Goal: Information Seeking & Learning: Check status

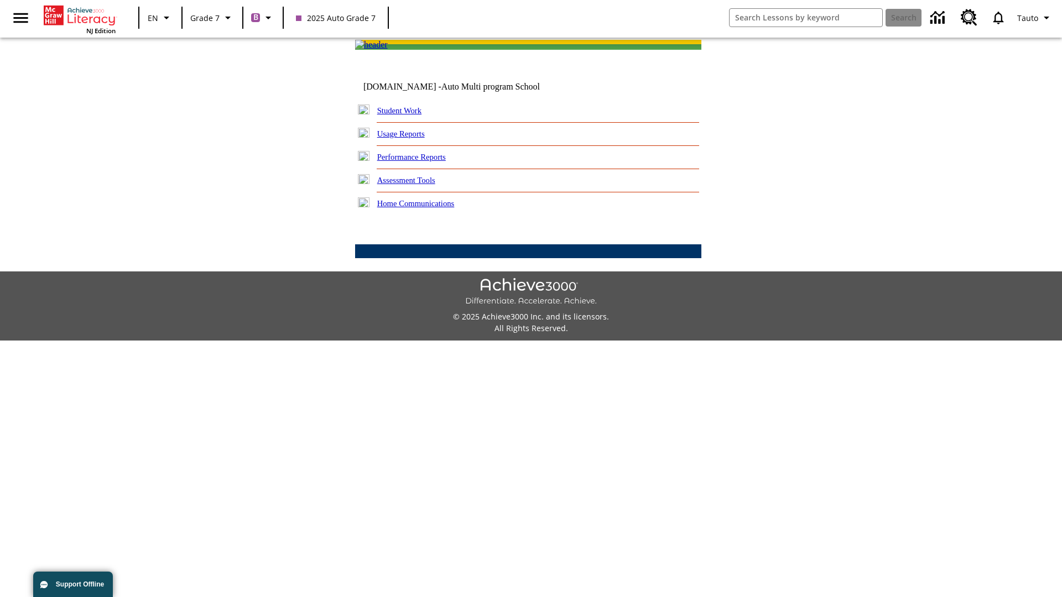
click at [423, 161] on link "Performance Reports" at bounding box center [411, 157] width 69 height 9
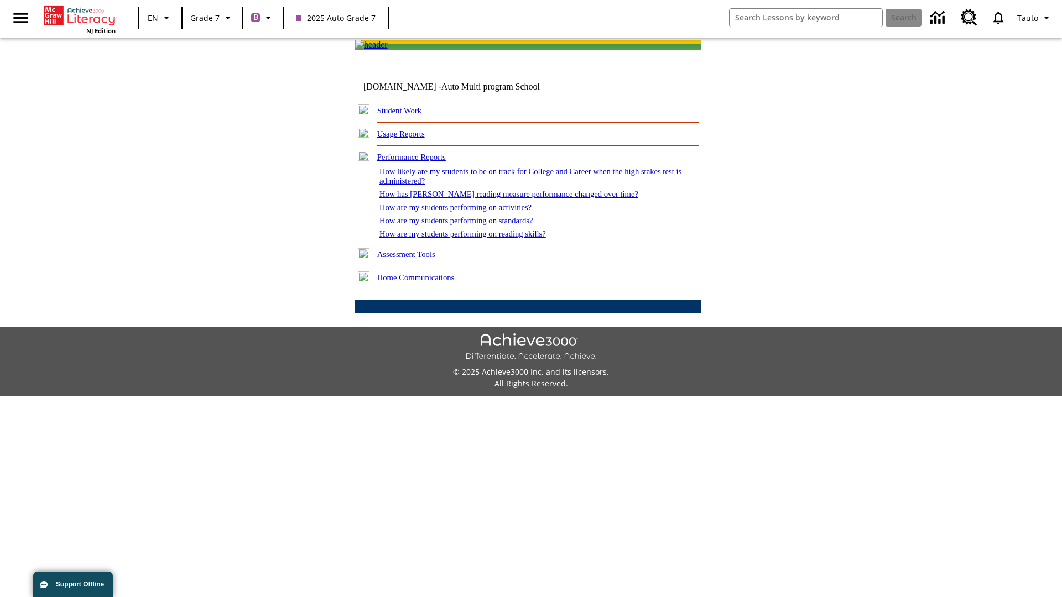
click at [474, 238] on link "How are my students performing on reading skills?" at bounding box center [462, 234] width 166 height 9
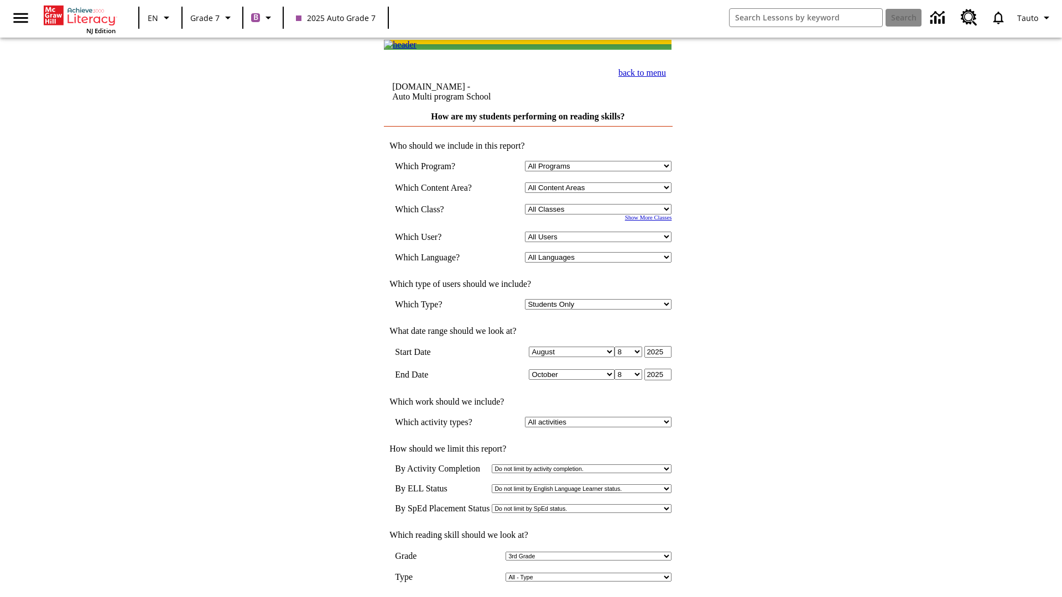
select select "3"
select select "2348140"
